Goal: Find specific page/section: Find specific page/section

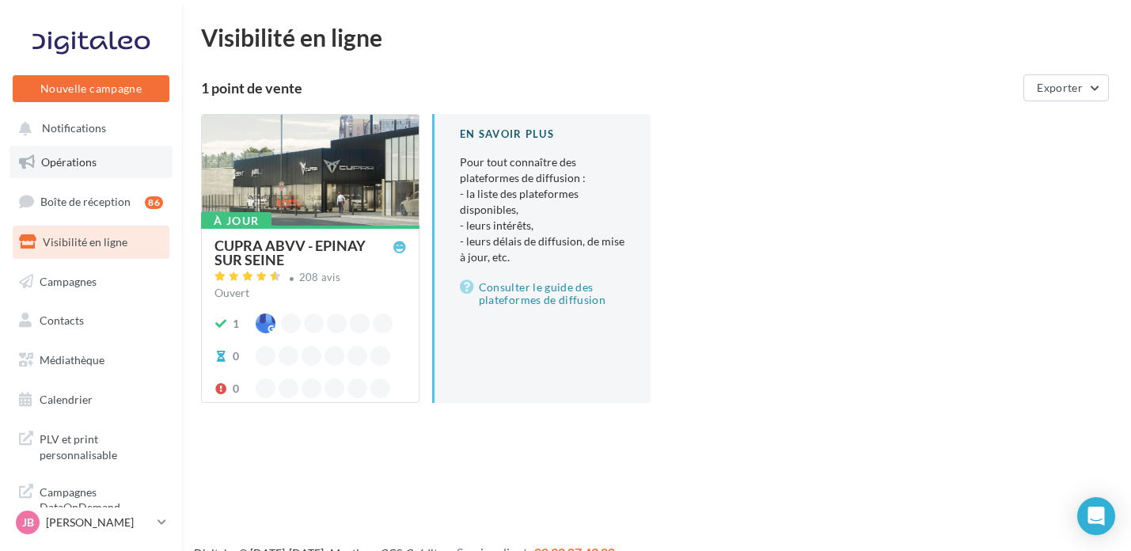
click at [73, 154] on link "Opérations" at bounding box center [90, 162] width 163 height 33
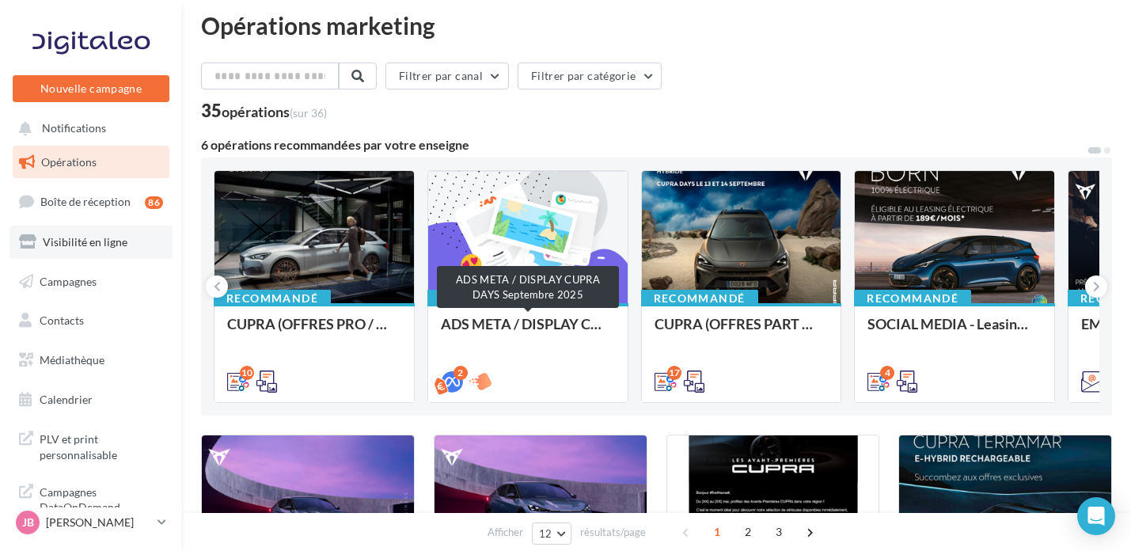
scroll to position [29, 0]
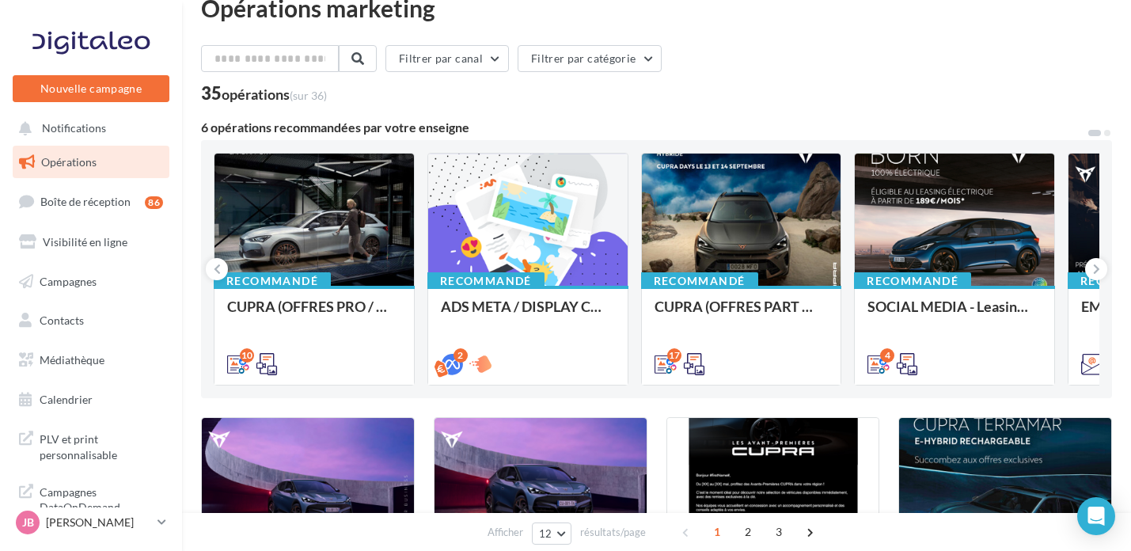
click at [82, 169] on link "Opérations" at bounding box center [90, 162] width 163 height 33
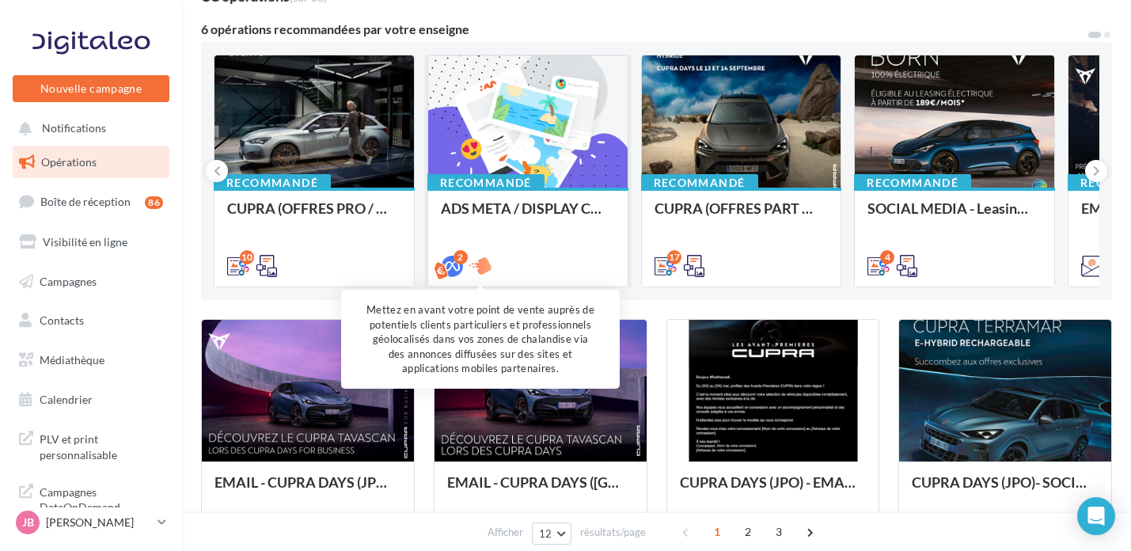
scroll to position [23, 0]
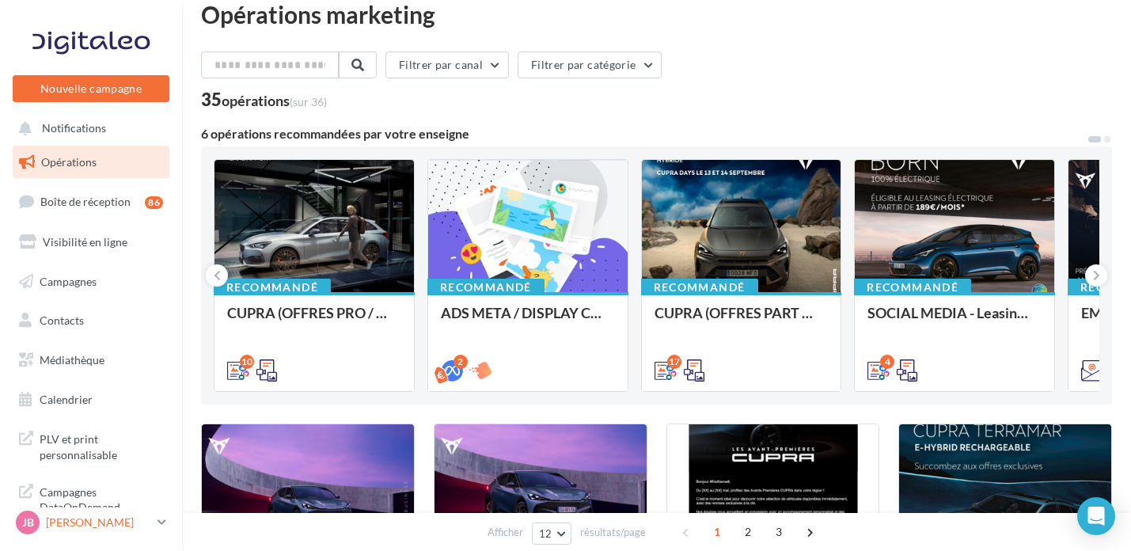
click at [129, 533] on div "[PERSON_NAME] cupra_epinaysurseine" at bounding box center [83, 522] width 135 height 24
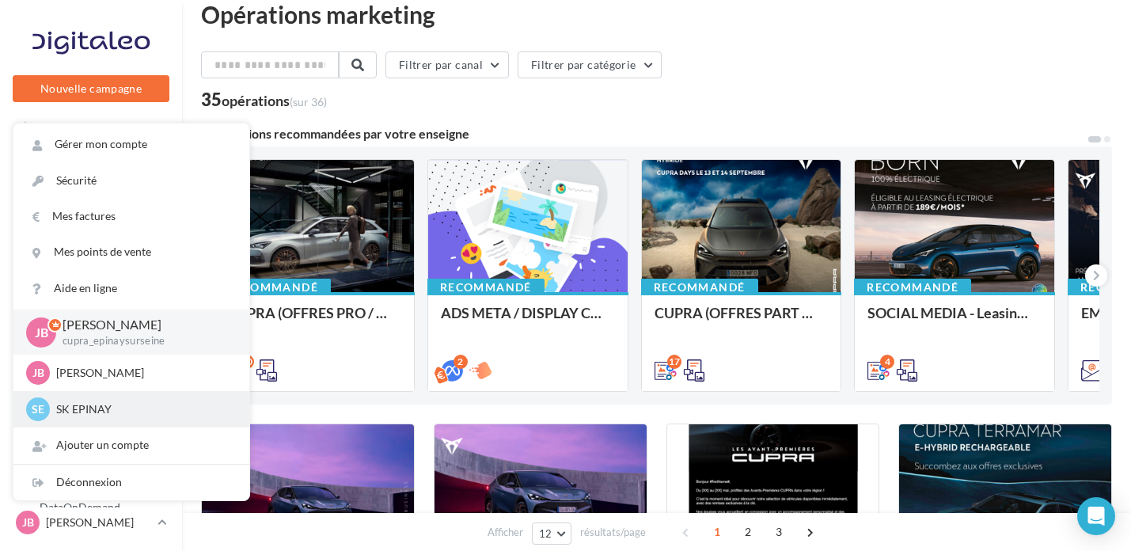
click at [145, 413] on p "SK EPINAY" at bounding box center [143, 409] width 174 height 16
